Goal: Transaction & Acquisition: Purchase product/service

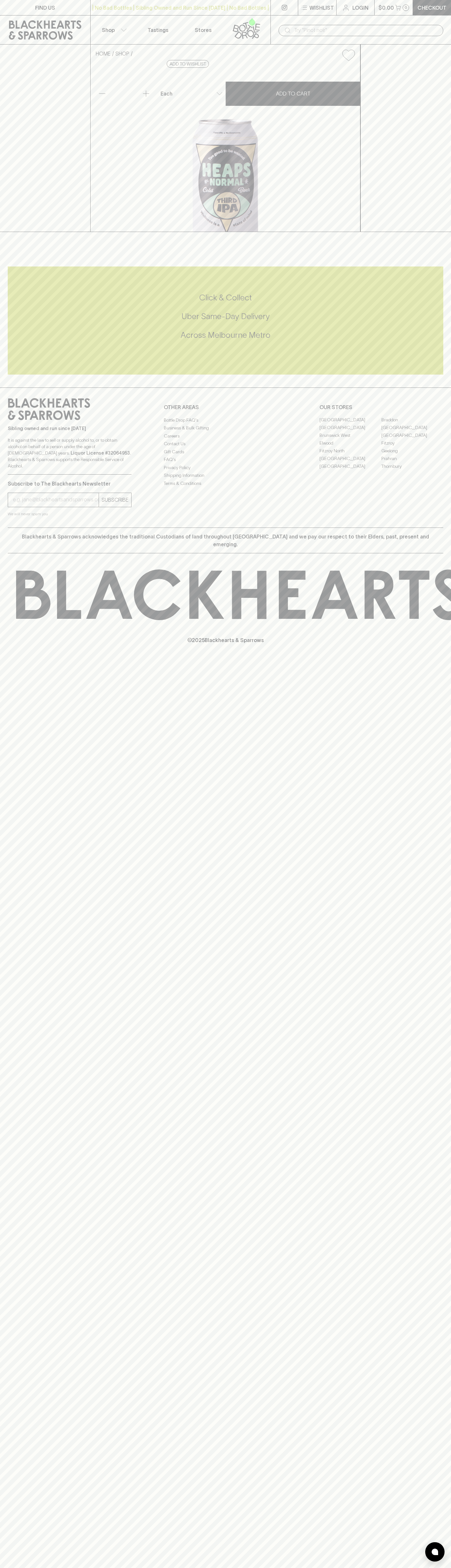
click at [291, 26] on icon at bounding box center [287, 30] width 7 height 7
click at [449, 232] on div "HOME SHOP Heaps Normal Cheeky IPA $5.00 Add to wishlist No Further Discounts 1 …" at bounding box center [225, 138] width 451 height 187
click at [164, 1568] on html "FIND US | No Bad Bottles | Sibling Owned and Run Since [DATE] | No Bad Bottles …" at bounding box center [225, 784] width 451 height 1568
click at [30, 915] on div "FIND US | No Bad Bottles | Sibling Owned and Run Since [DATE] | No Bad Bottles …" at bounding box center [225, 784] width 451 height 1568
